Goal: Task Accomplishment & Management: Manage account settings

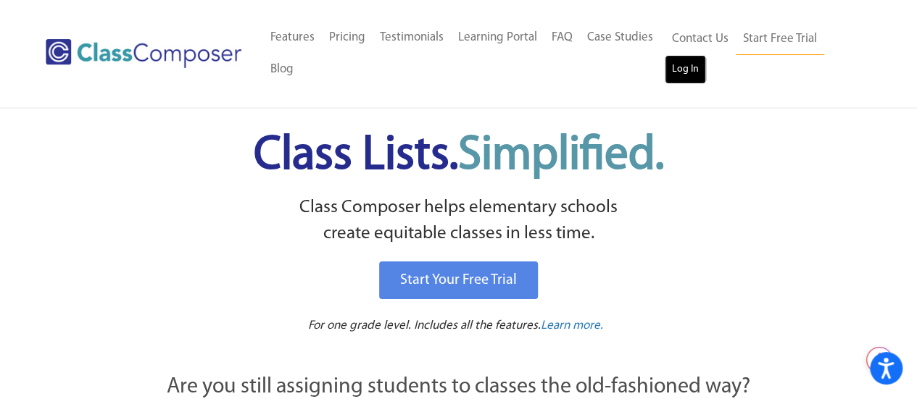
click at [703, 75] on link "Log In" at bounding box center [685, 69] width 41 height 29
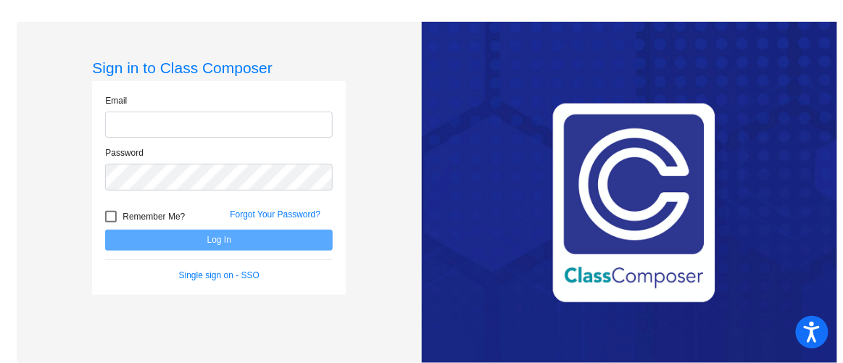
type input "[PERSON_NAME][EMAIL_ADDRESS][PERSON_NAME][DOMAIN_NAME]"
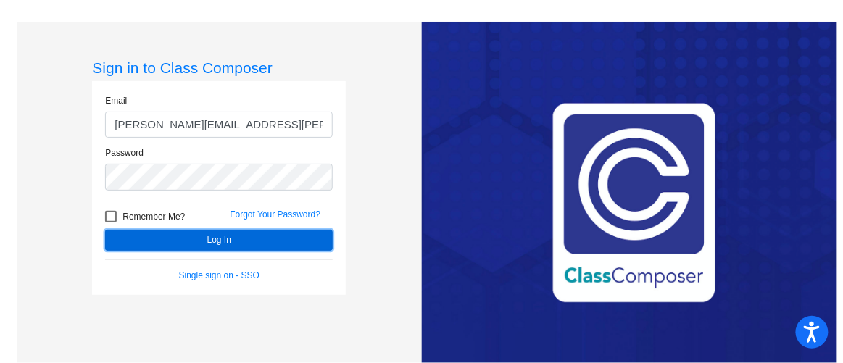
click at [254, 242] on button "Log In" at bounding box center [219, 240] width 228 height 21
